Goal: Find contact information: Find contact information

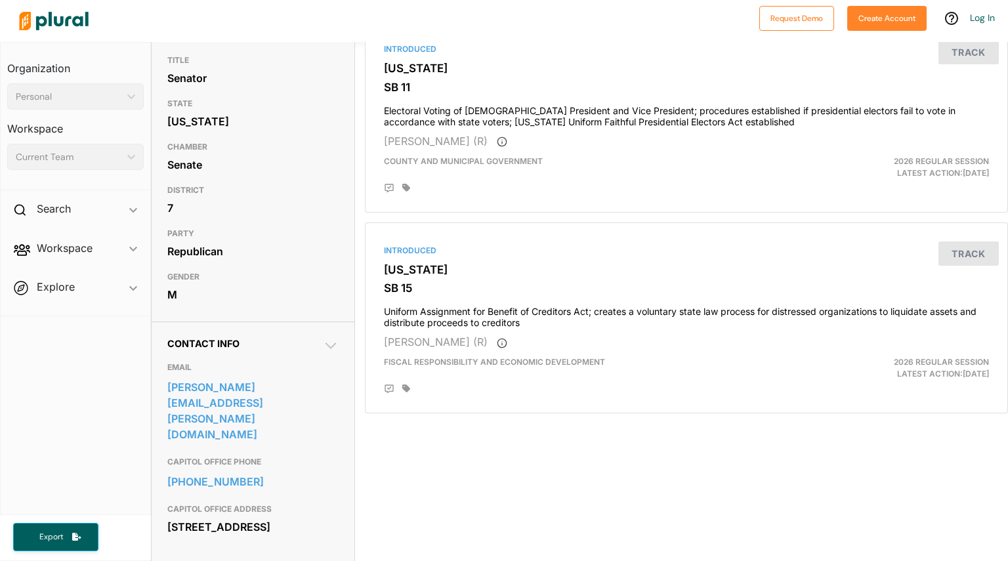
scroll to position [131, 0]
click at [301, 388] on body "Request Demo Create Account Log In Organization Personal ic_keyboard_arrow_down…" at bounding box center [504, 280] width 1008 height 561
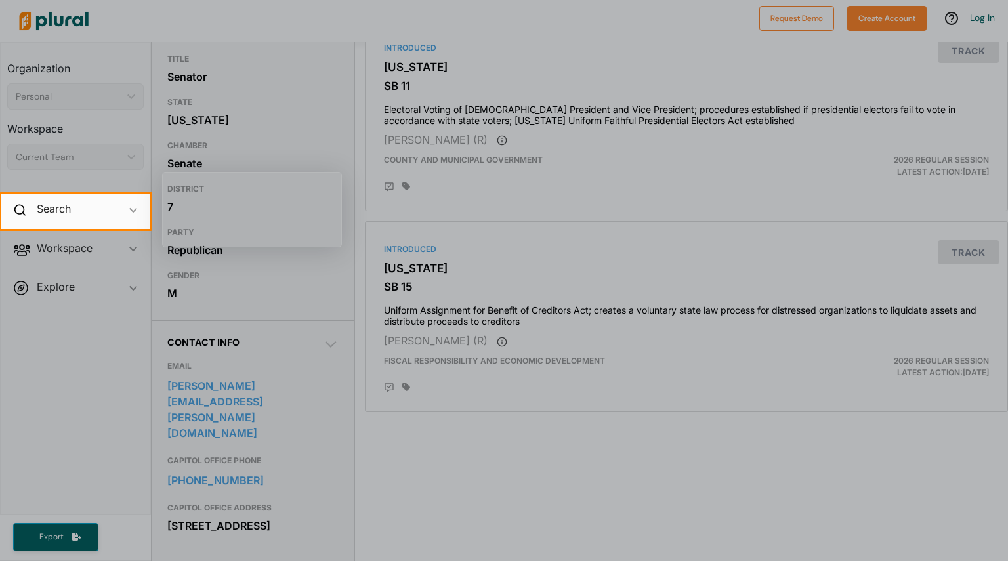
click at [210, 312] on div at bounding box center [504, 395] width 1008 height 332
click at [177, 381] on div at bounding box center [504, 395] width 1008 height 332
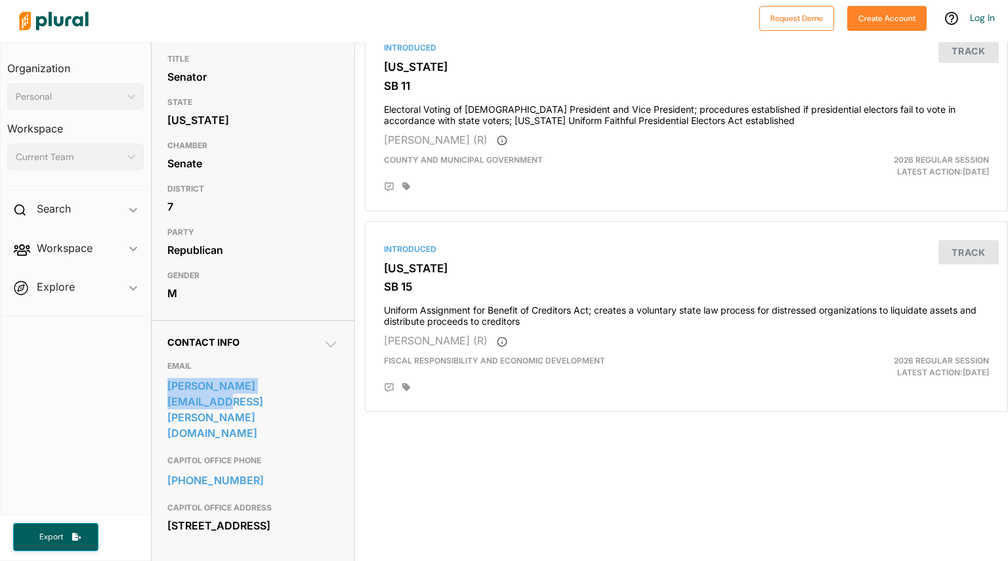
drag, startPoint x: 156, startPoint y: 387, endPoint x: 303, endPoint y: 398, distance: 147.5
click at [303, 398] on div "Contact Info EMAIL [PERSON_NAME][EMAIL_ADDRESS][PERSON_NAME][DOMAIN_NAME] CAPIT…" at bounding box center [253, 442] width 203 height 245
copy link "[PERSON_NAME][EMAIL_ADDRESS][PERSON_NAME][DOMAIN_NAME]"
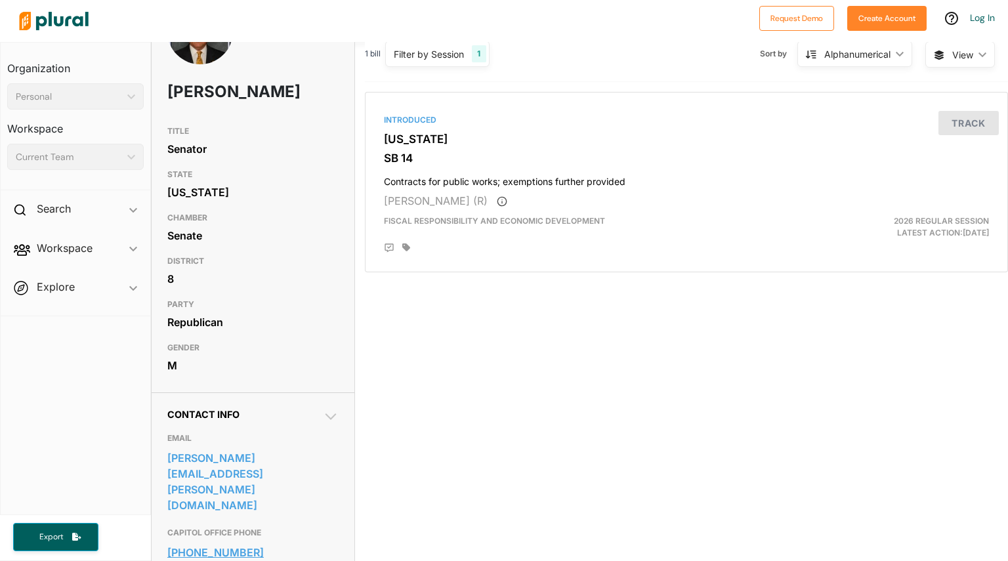
scroll to position [197, 0]
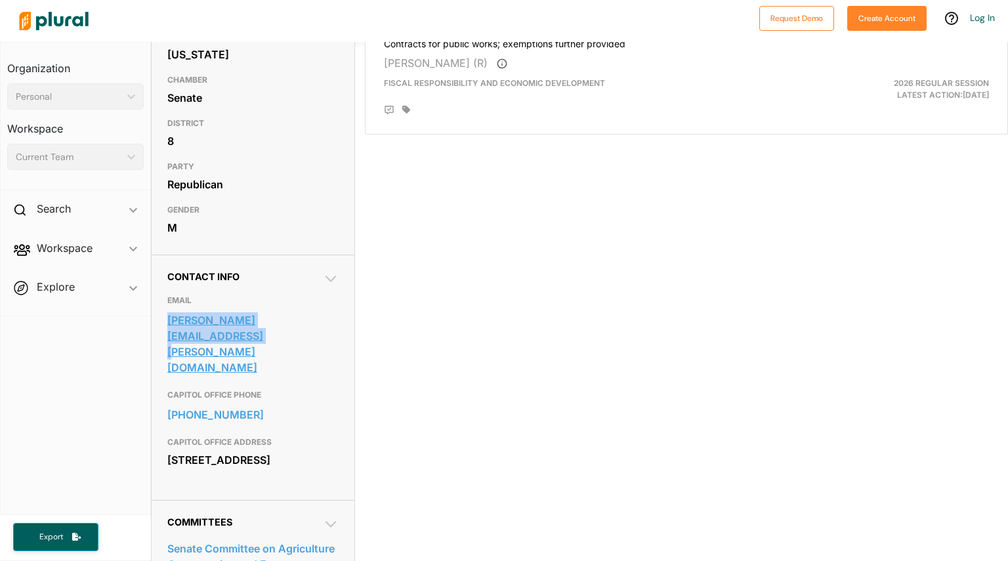
drag, startPoint x: 162, startPoint y: 345, endPoint x: 329, endPoint y: 345, distance: 166.7
click at [329, 345] on div "Contact Info EMAIL [PERSON_NAME][EMAIL_ADDRESS][PERSON_NAME][DOMAIN_NAME] CAPIT…" at bounding box center [253, 377] width 203 height 245
copy link "[PERSON_NAME][EMAIL_ADDRESS][PERSON_NAME][DOMAIN_NAME]"
